Goal: Information Seeking & Learning: Learn about a topic

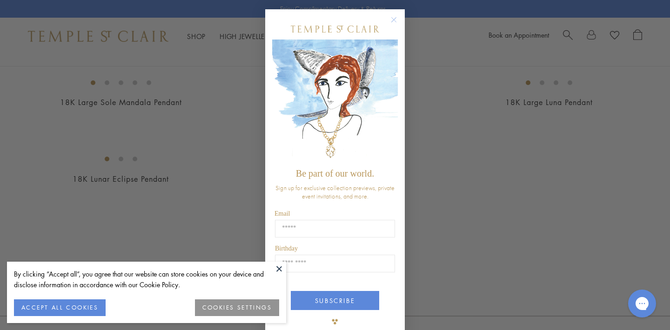
scroll to position [1639, 0]
click at [397, 21] on circle "Close dialog" at bounding box center [393, 19] width 11 height 11
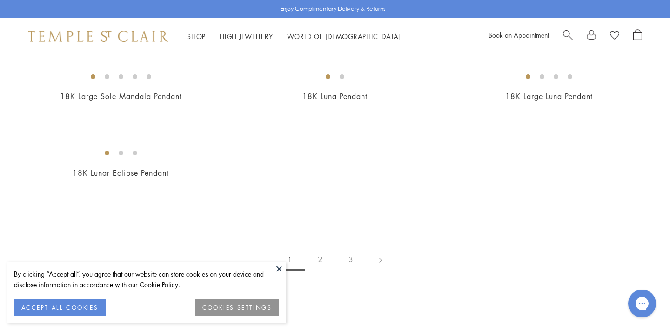
scroll to position [1754, 0]
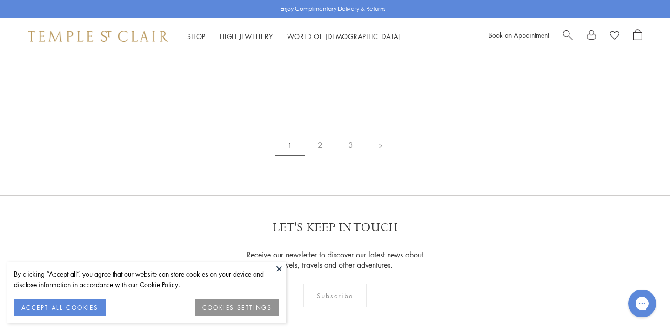
click at [276, 269] on button at bounding box center [279, 269] width 14 height 14
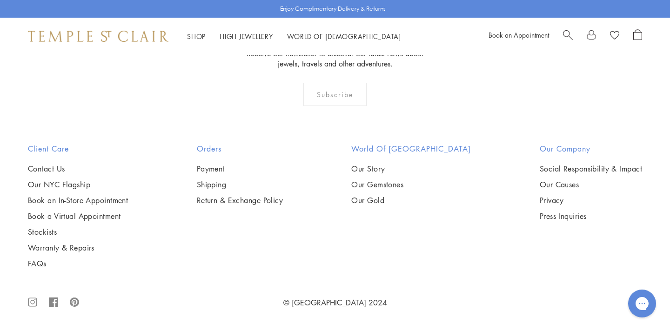
scroll to position [5609, 0]
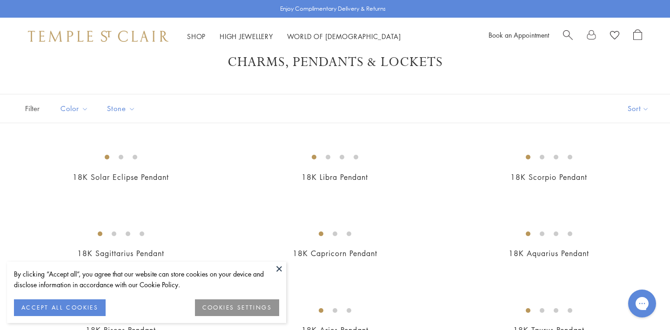
click at [281, 268] on button at bounding box center [279, 269] width 14 height 14
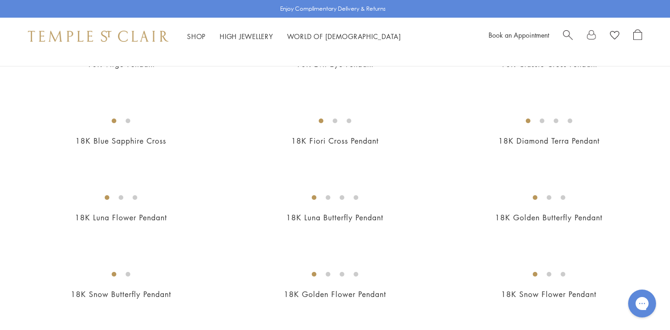
scroll to position [425, 0]
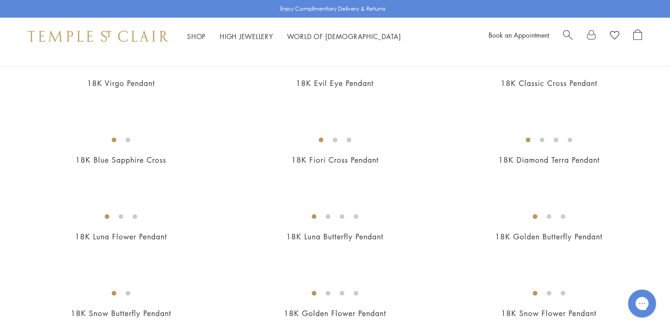
click at [0, 0] on img at bounding box center [0, 0] width 0 height 0
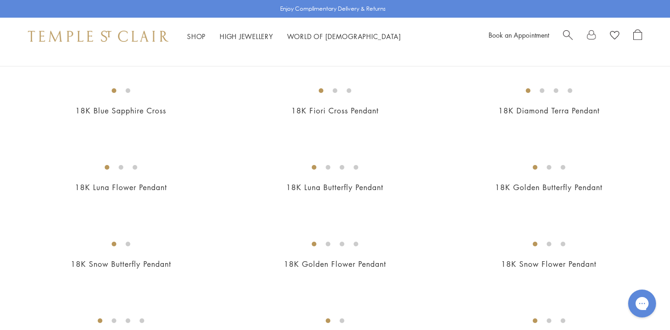
scroll to position [333, 0]
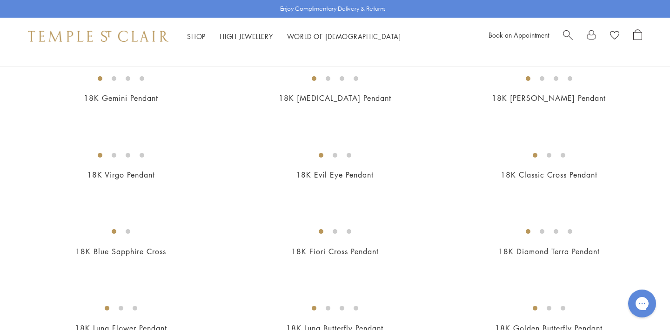
click at [0, 0] on img at bounding box center [0, 0] width 0 height 0
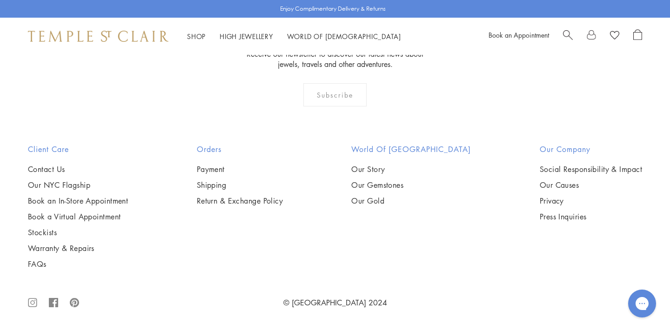
scroll to position [4871, 0]
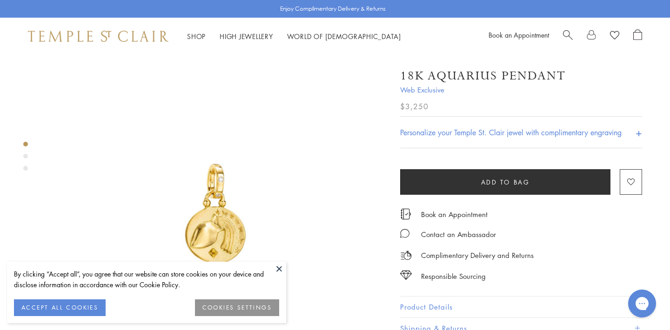
click at [278, 266] on button at bounding box center [279, 269] width 14 height 14
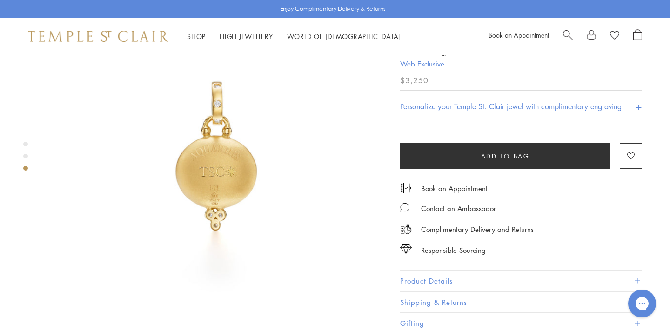
scroll to position [501, 0]
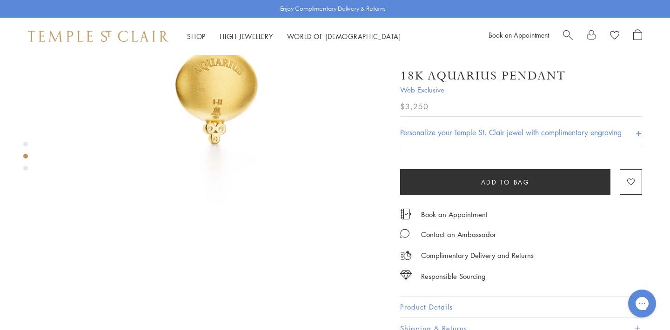
click at [473, 130] on h4 "Personalize your Temple St. Clair jewel with complimentary engraving" at bounding box center [510, 132] width 221 height 11
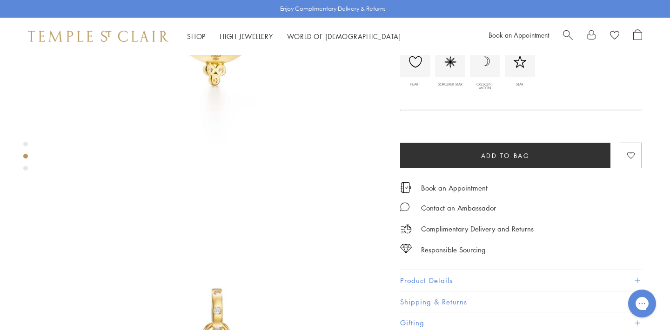
scroll to position [613, 0]
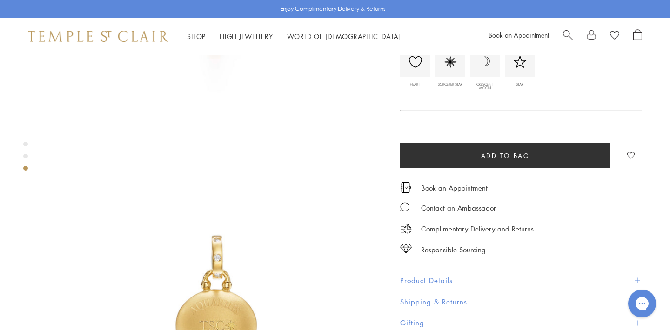
click at [517, 274] on button "Product Details" at bounding box center [521, 280] width 242 height 21
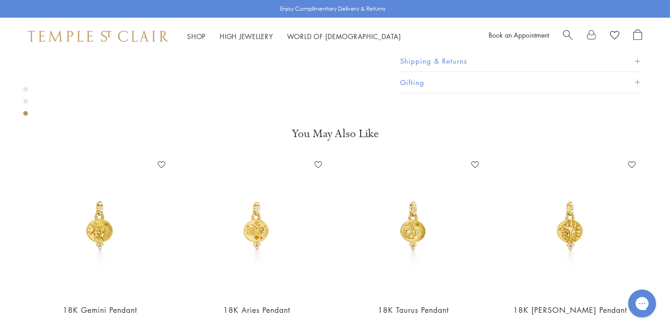
scroll to position [1072, 0]
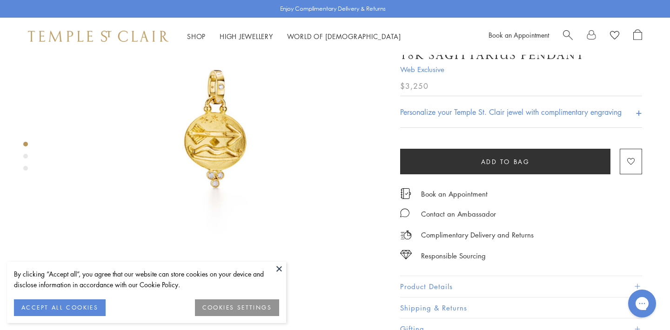
click at [280, 269] on button at bounding box center [279, 269] width 14 height 14
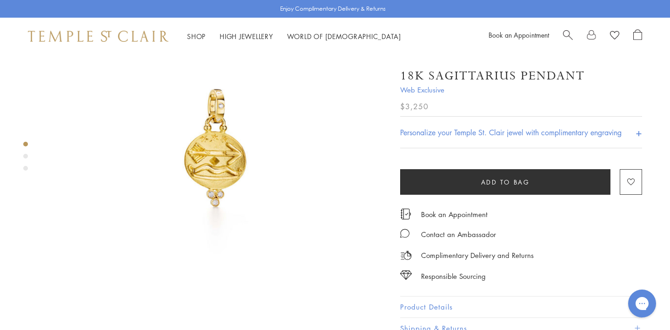
scroll to position [73, 0]
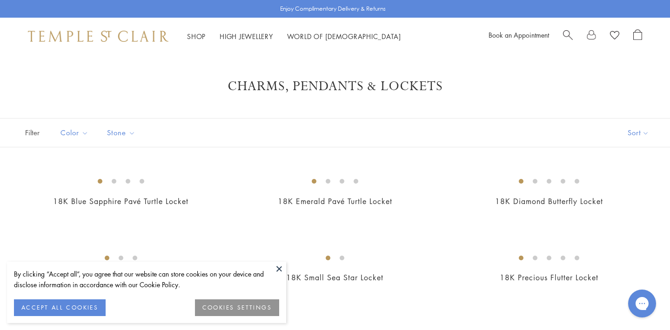
click at [282, 269] on button at bounding box center [279, 269] width 14 height 14
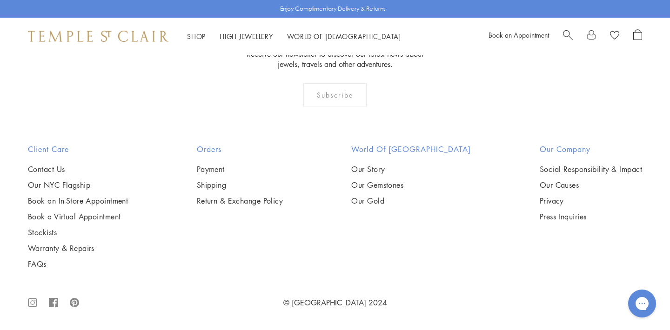
scroll to position [935, 0]
click at [570, 33] on span "Search" at bounding box center [568, 34] width 10 height 10
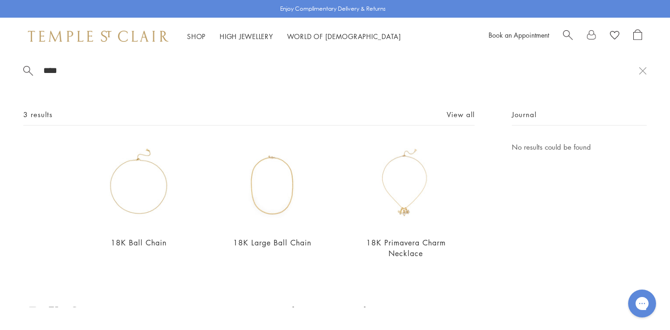
scroll to position [3, 0]
type input "****"
click at [459, 120] on div "3 results View all" at bounding box center [248, 117] width 451 height 17
click at [458, 115] on link "View all" at bounding box center [461, 115] width 28 height 10
